Goal: Find contact information

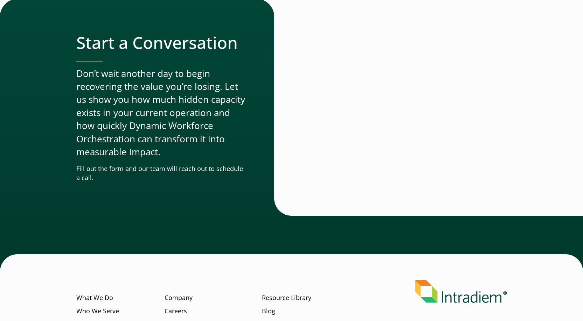
scroll to position [2122, 0]
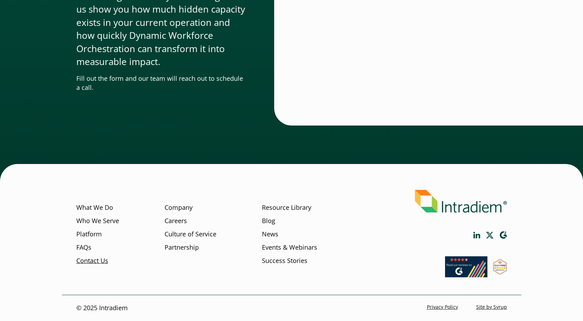
click at [98, 262] on link "Contact Us" at bounding box center [92, 260] width 32 height 9
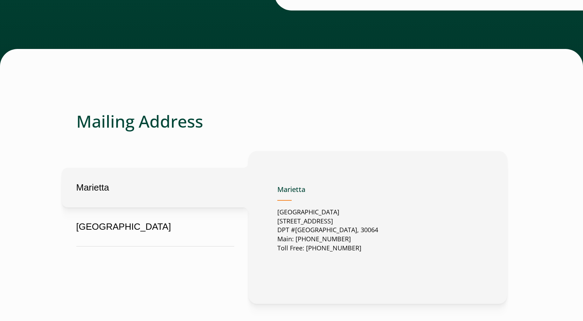
scroll to position [280, 0]
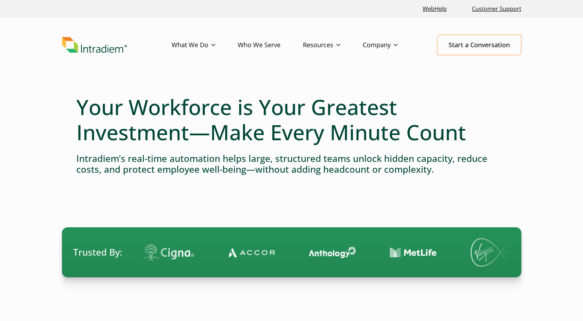
click at [85, 49] on img "Link to homepage of Intradiem" at bounding box center [94, 45] width 65 height 16
